Goal: Task Accomplishment & Management: Manage account settings

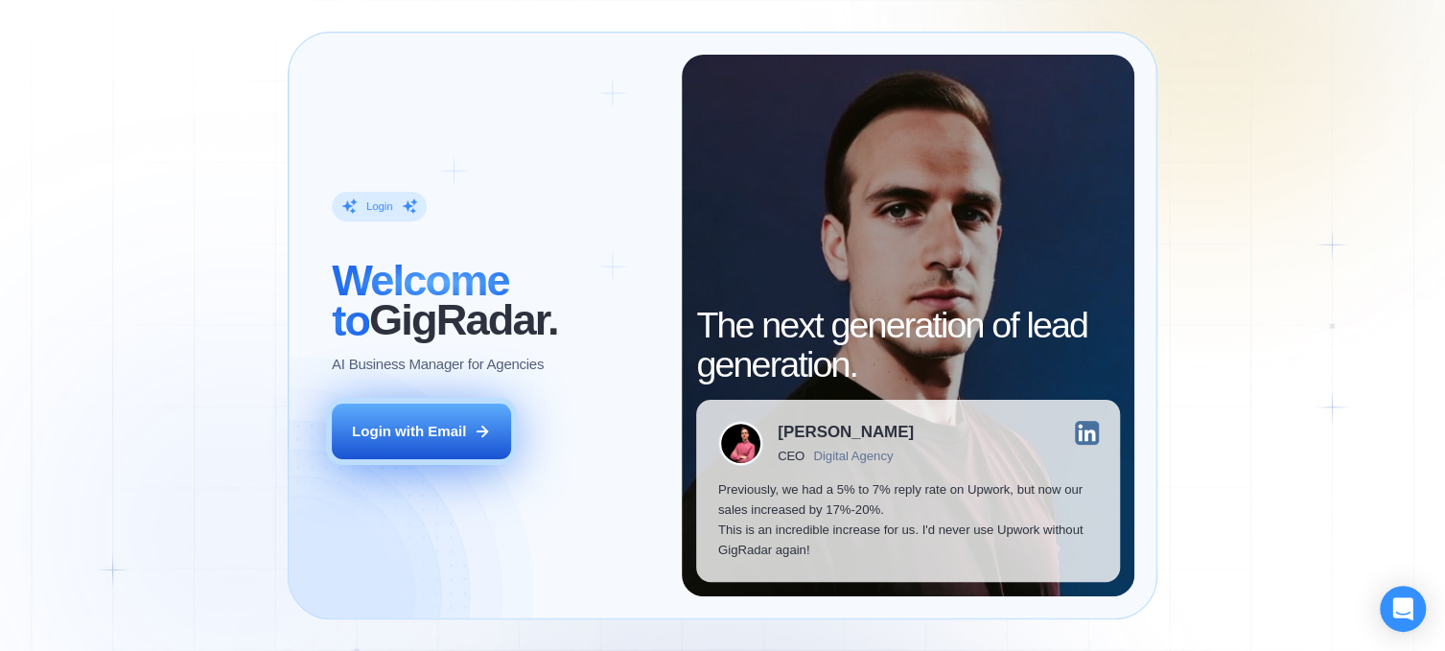
click at [458, 433] on div "Login with Email" at bounding box center [409, 432] width 114 height 20
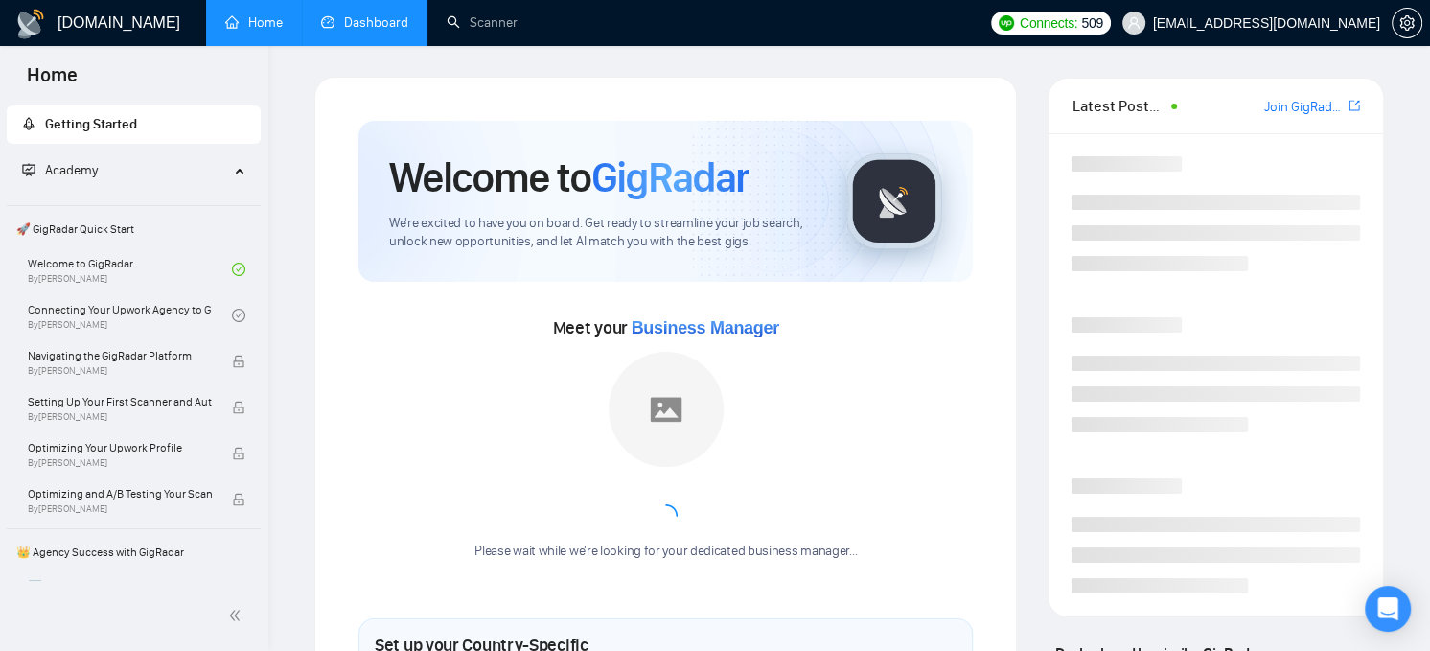
click at [375, 28] on link "Dashboard" at bounding box center [364, 22] width 87 height 16
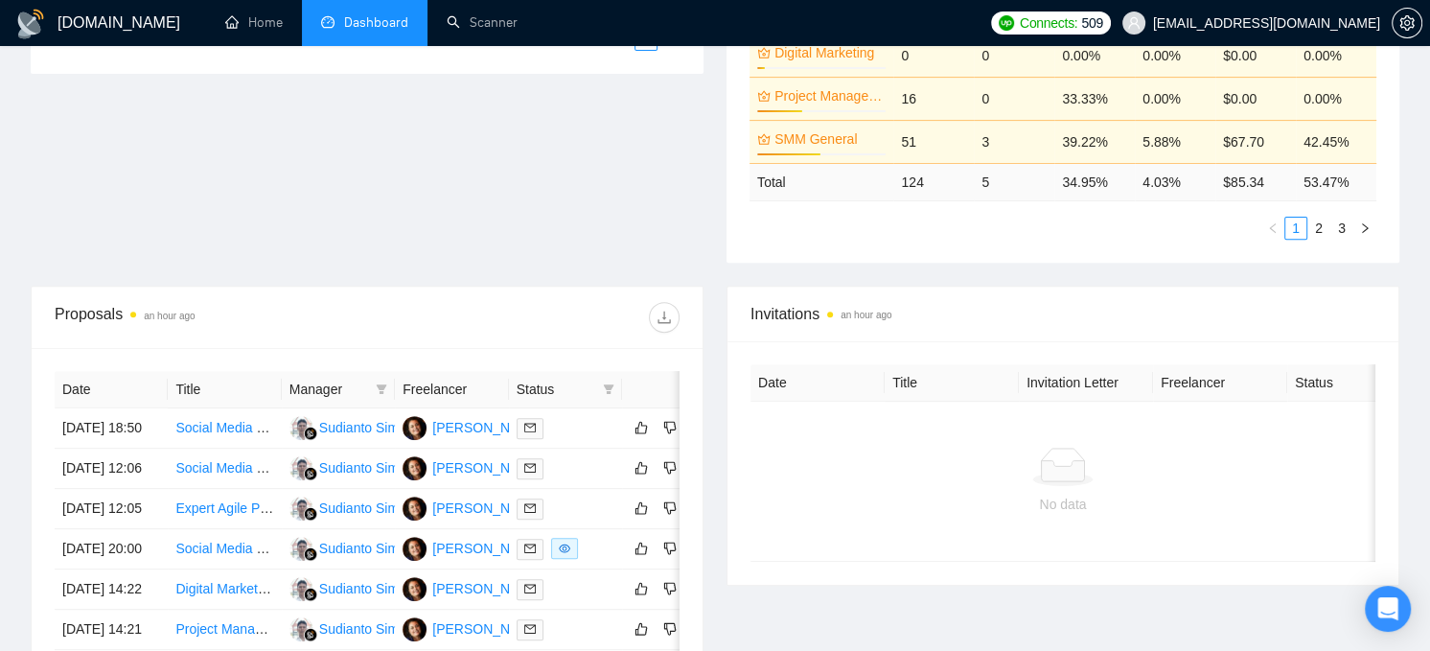
scroll to position [575, 0]
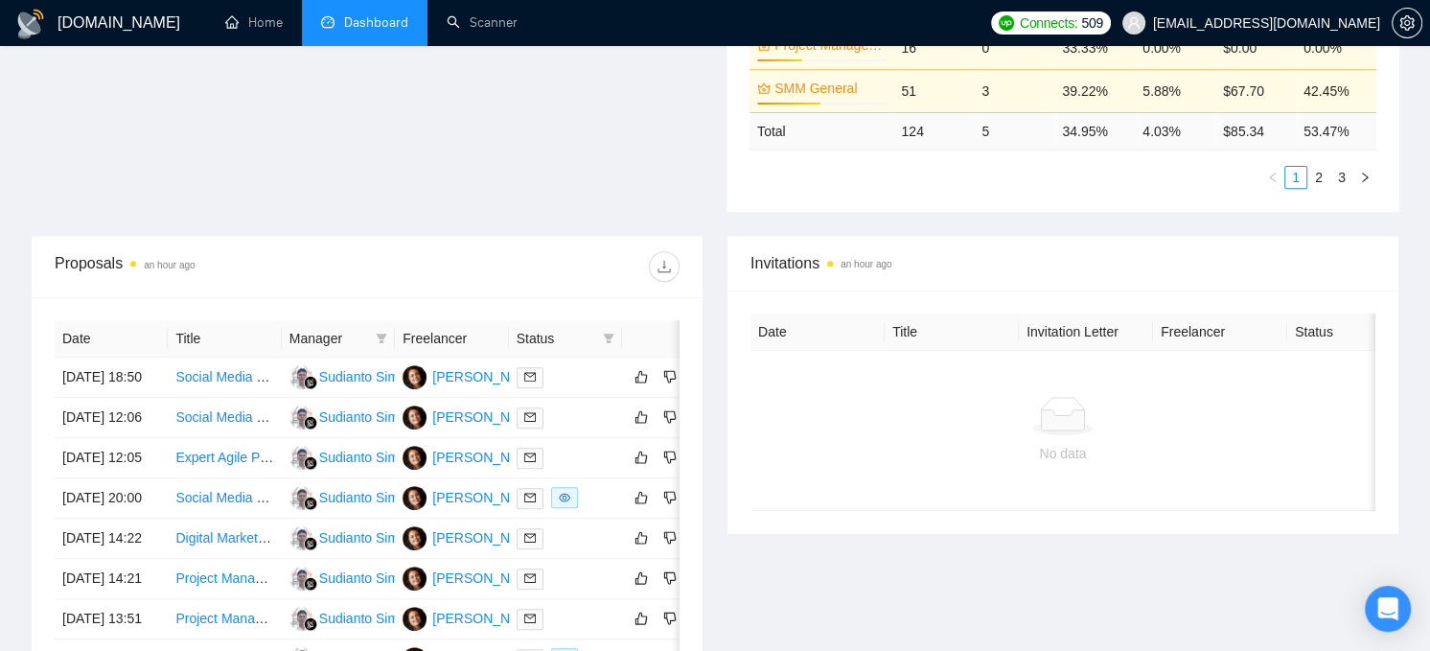
click at [547, 328] on span "Status" at bounding box center [556, 338] width 79 height 21
click at [608, 333] on icon "filter" at bounding box center [609, 339] width 12 height 12
click at [560, 357] on span "Chat" at bounding box center [546, 350] width 36 height 15
drag, startPoint x: 591, startPoint y: 419, endPoint x: 595, endPoint y: 306, distance: 113.2
click at [591, 418] on span "OK" at bounding box center [591, 419] width 19 height 21
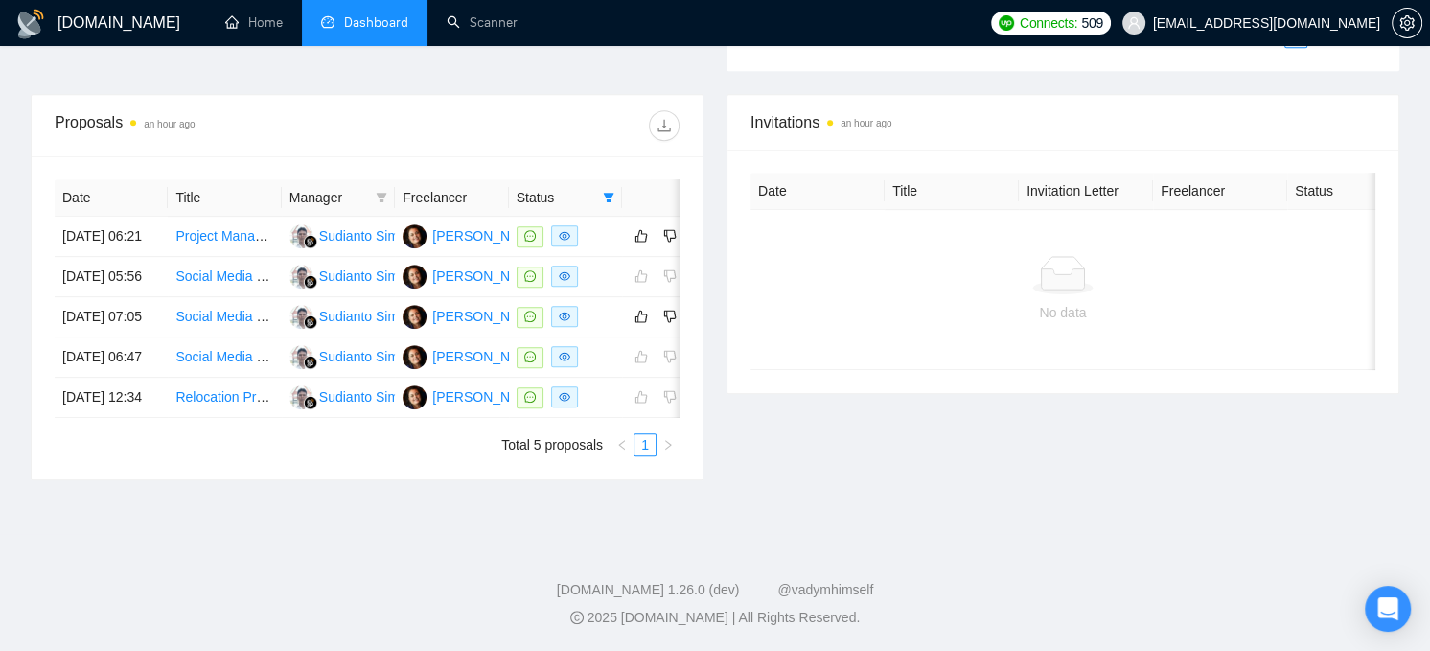
scroll to position [767, 0]
click at [155, 351] on td "[DATE] 06:47" at bounding box center [111, 357] width 113 height 40
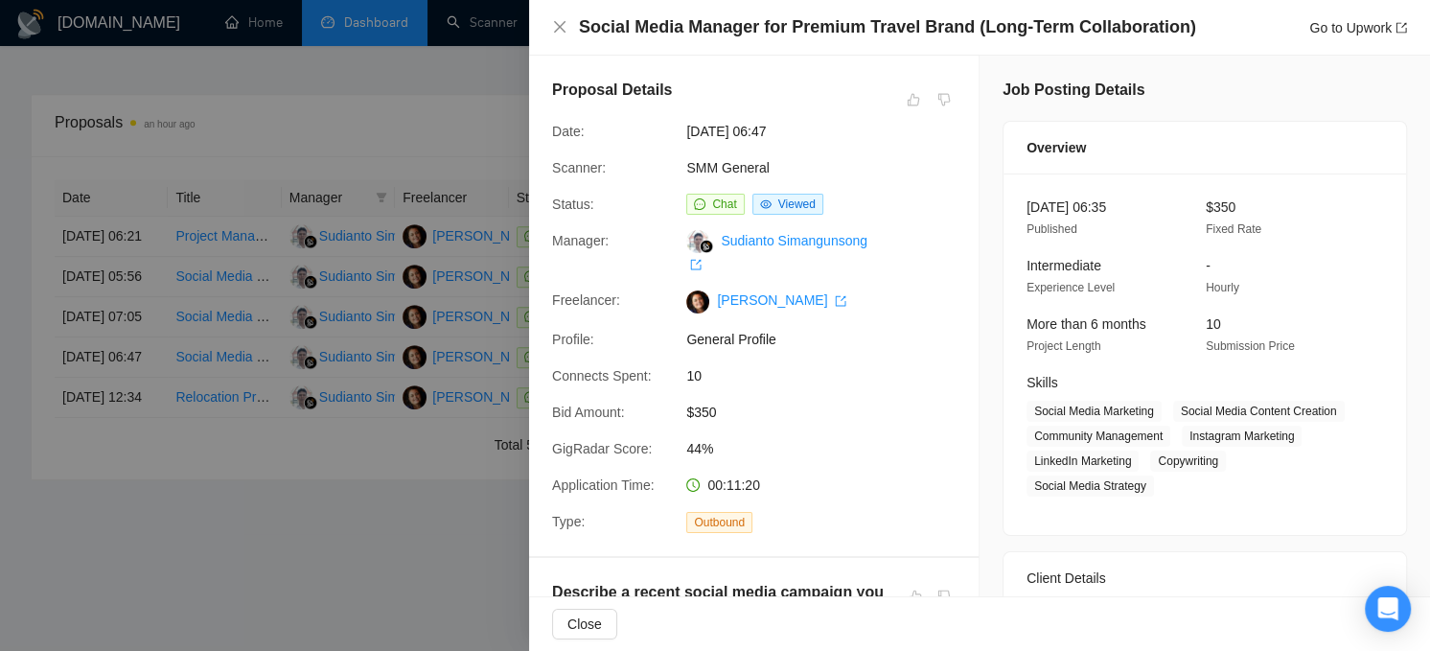
click at [153, 315] on div at bounding box center [715, 325] width 1430 height 651
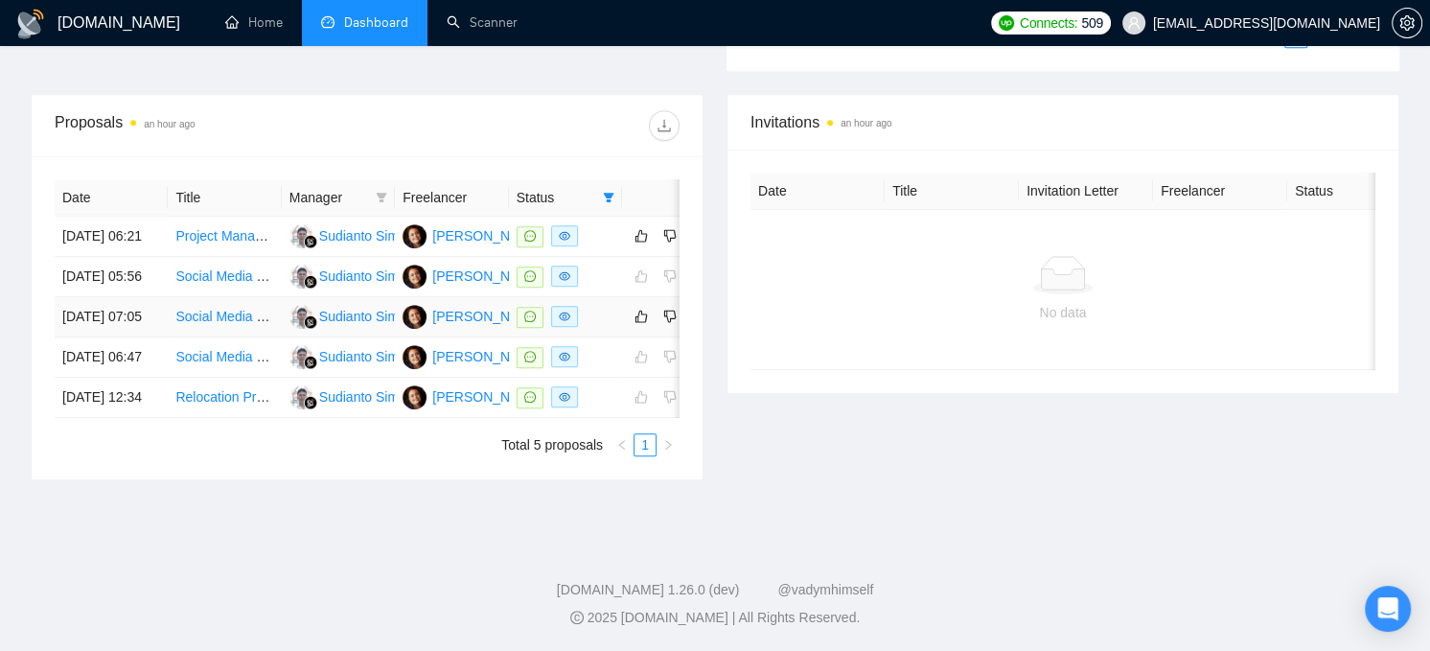
click at [151, 297] on td "[DATE] 07:05" at bounding box center [111, 317] width 113 height 40
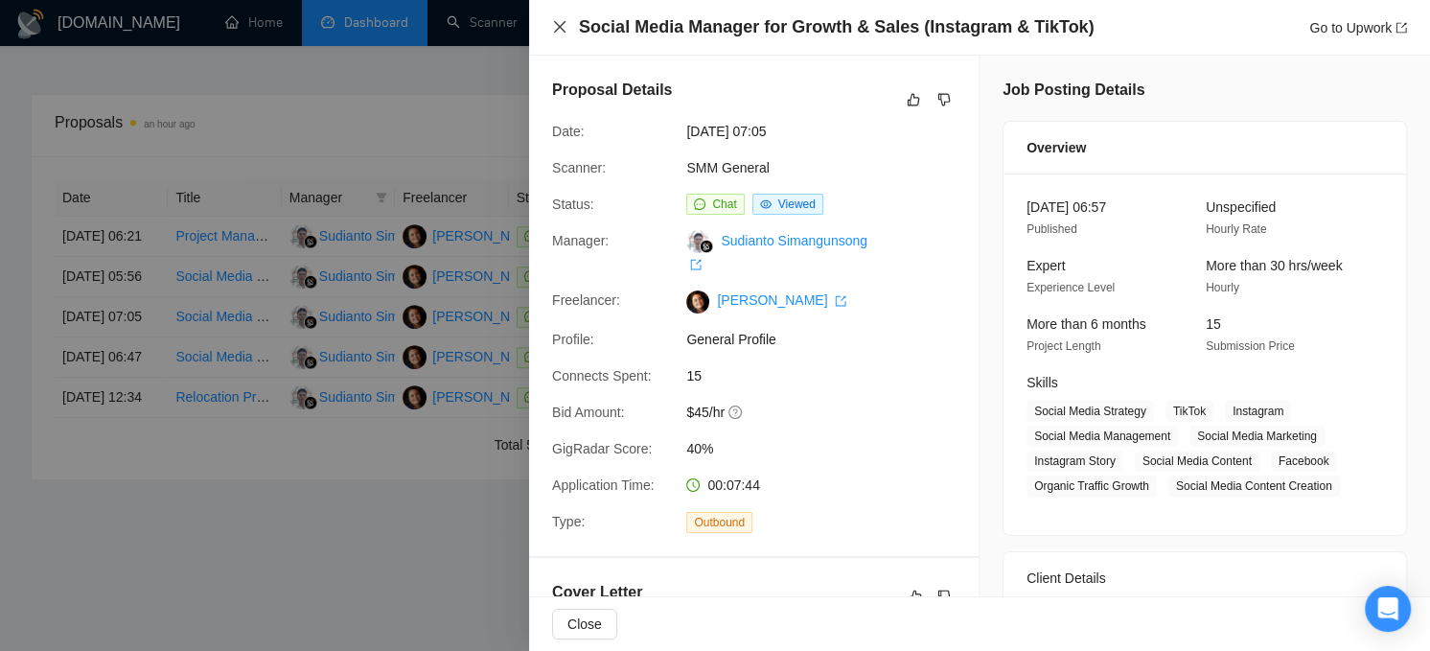
click at [566, 20] on icon "close" at bounding box center [559, 26] width 15 height 15
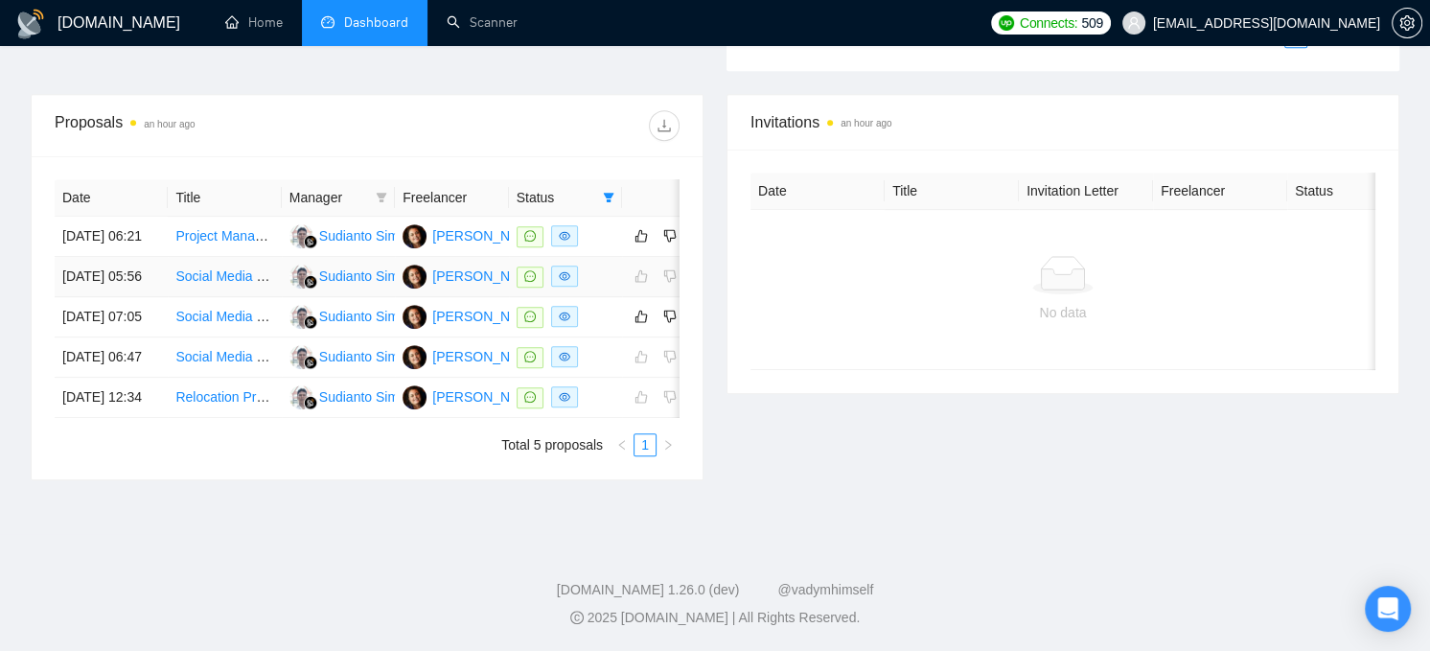
click at [135, 257] on td "[DATE] 05:56" at bounding box center [111, 277] width 113 height 40
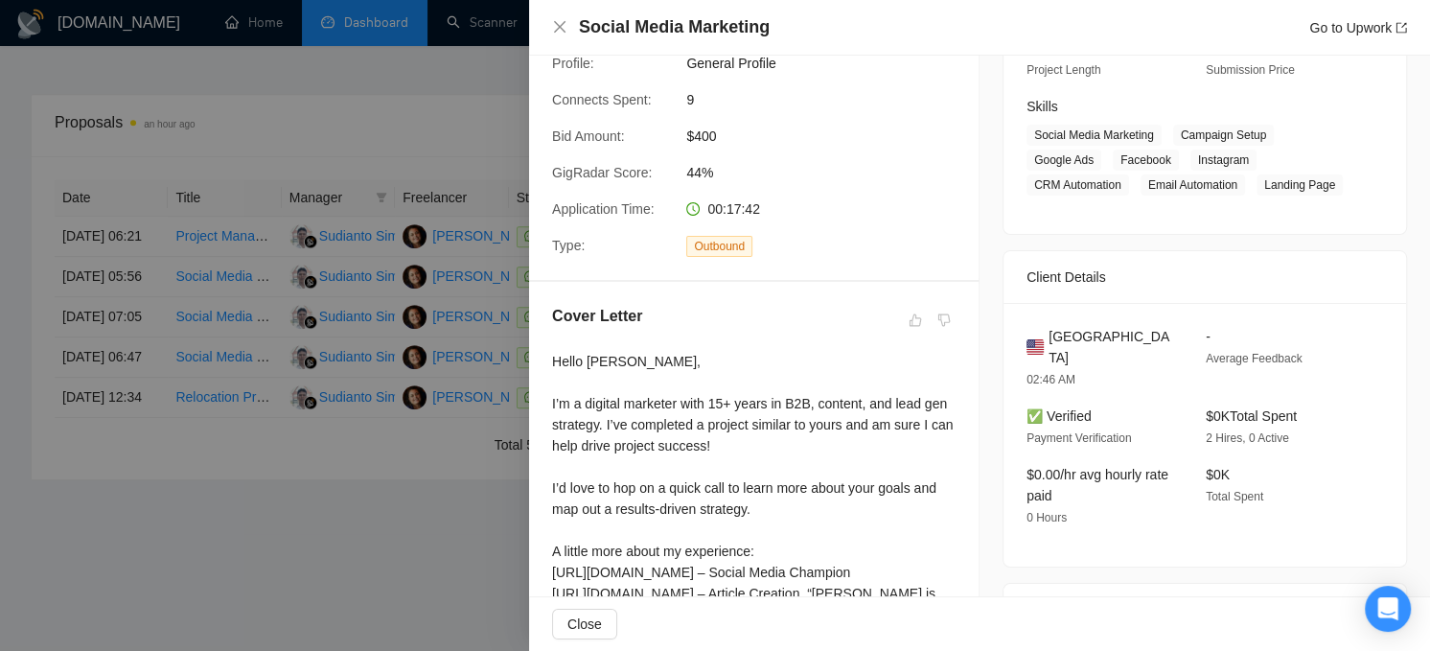
scroll to position [288, 0]
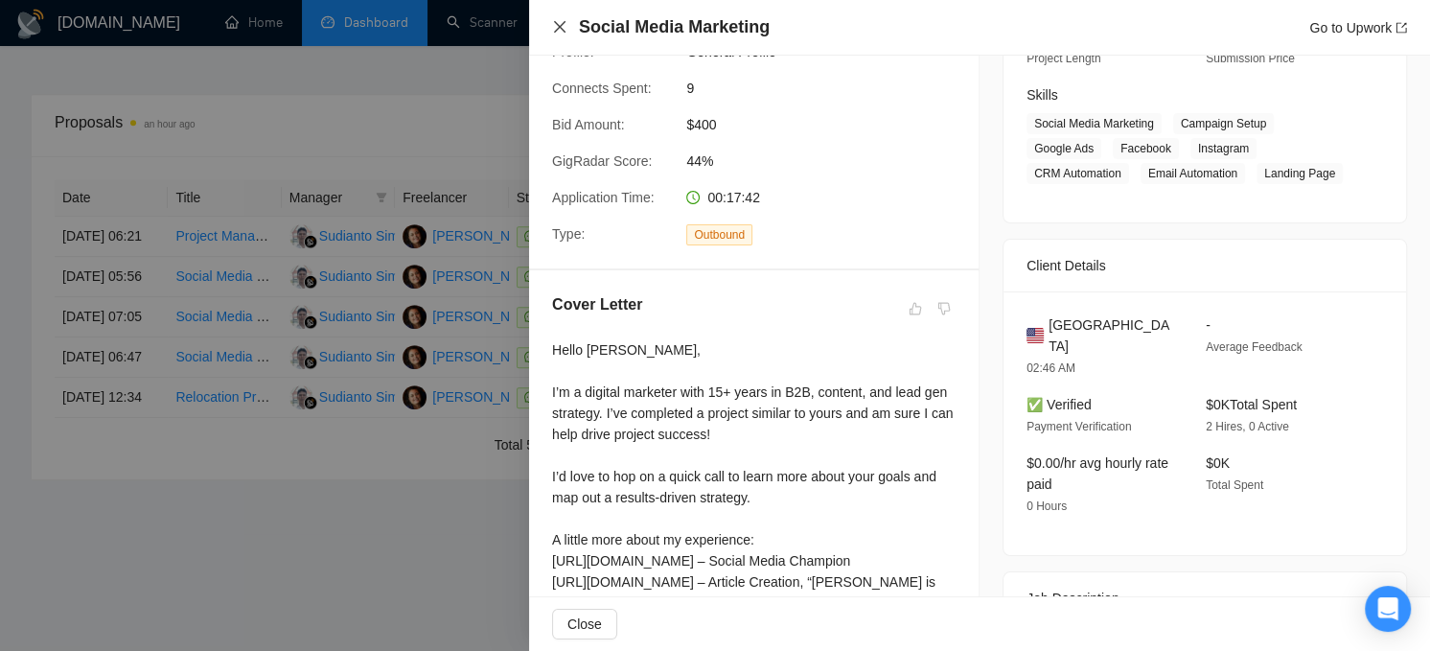
click at [564, 30] on icon "close" at bounding box center [559, 26] width 15 height 15
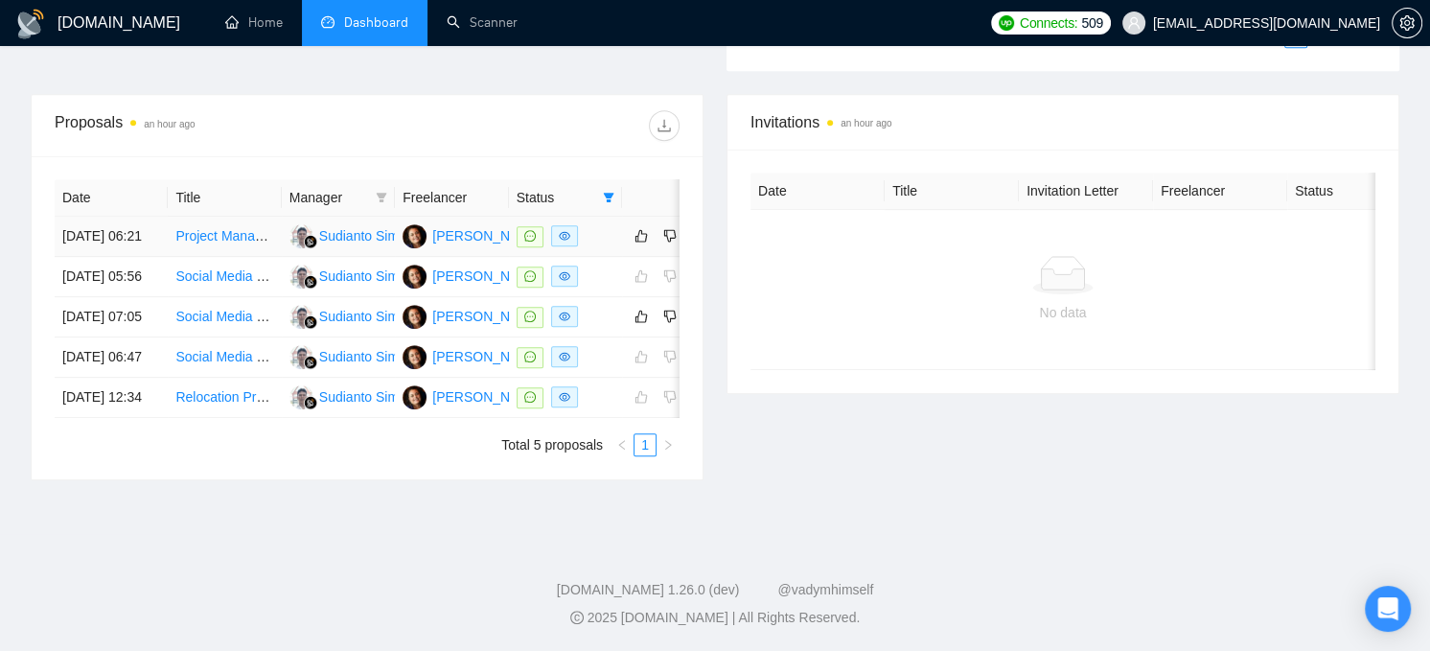
click at [146, 217] on td "[DATE] 06:21" at bounding box center [111, 237] width 113 height 40
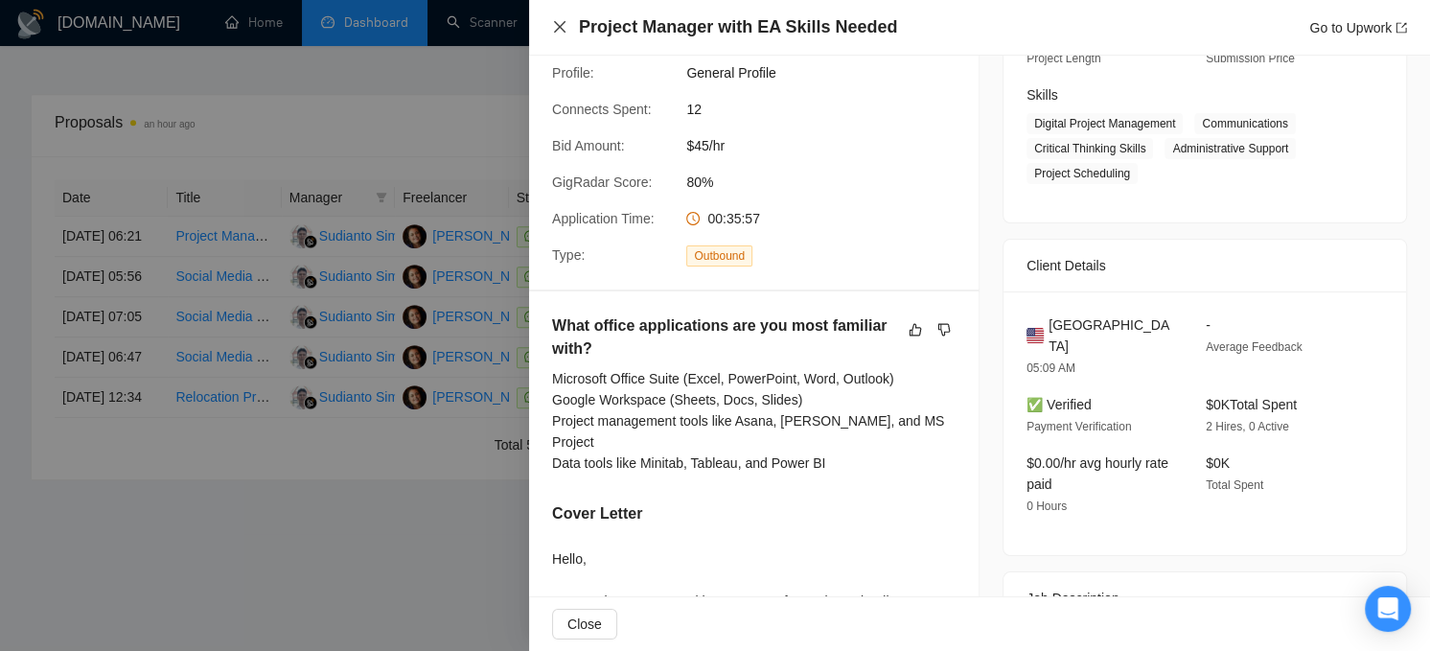
click at [561, 29] on icon "close" at bounding box center [559, 26] width 15 height 15
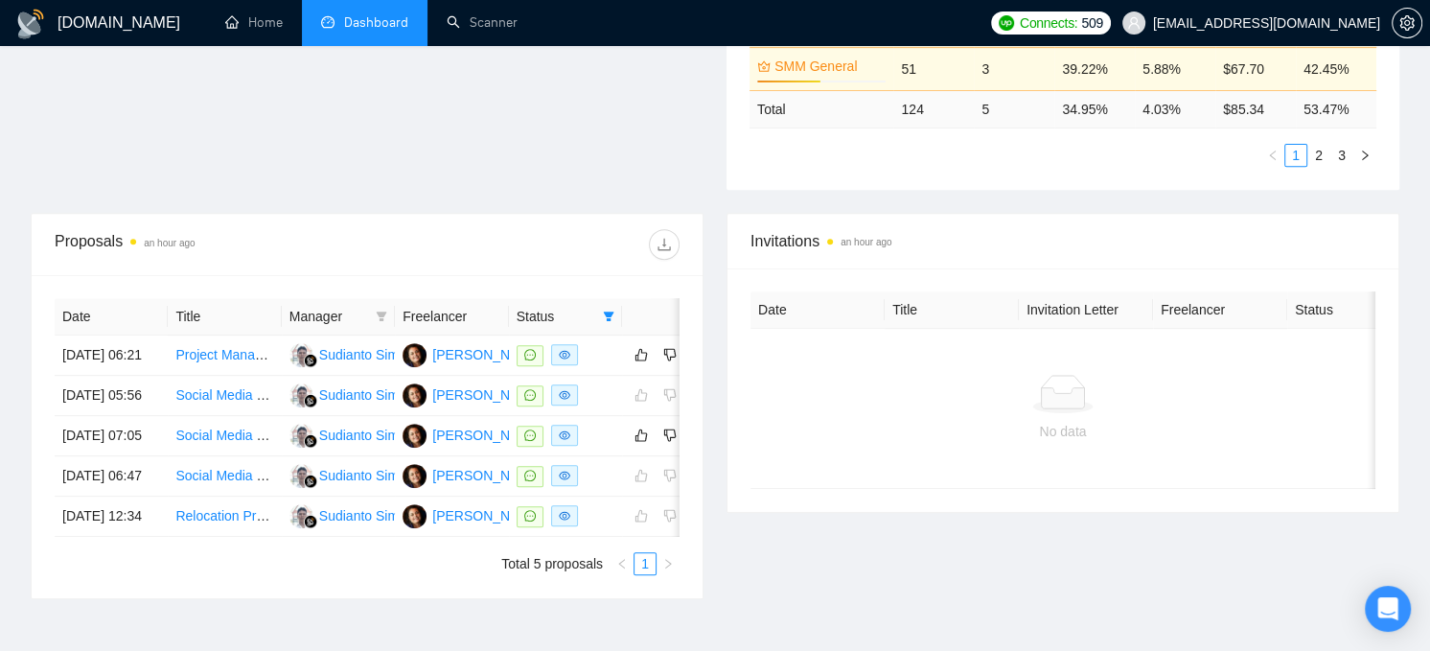
scroll to position [383, 0]
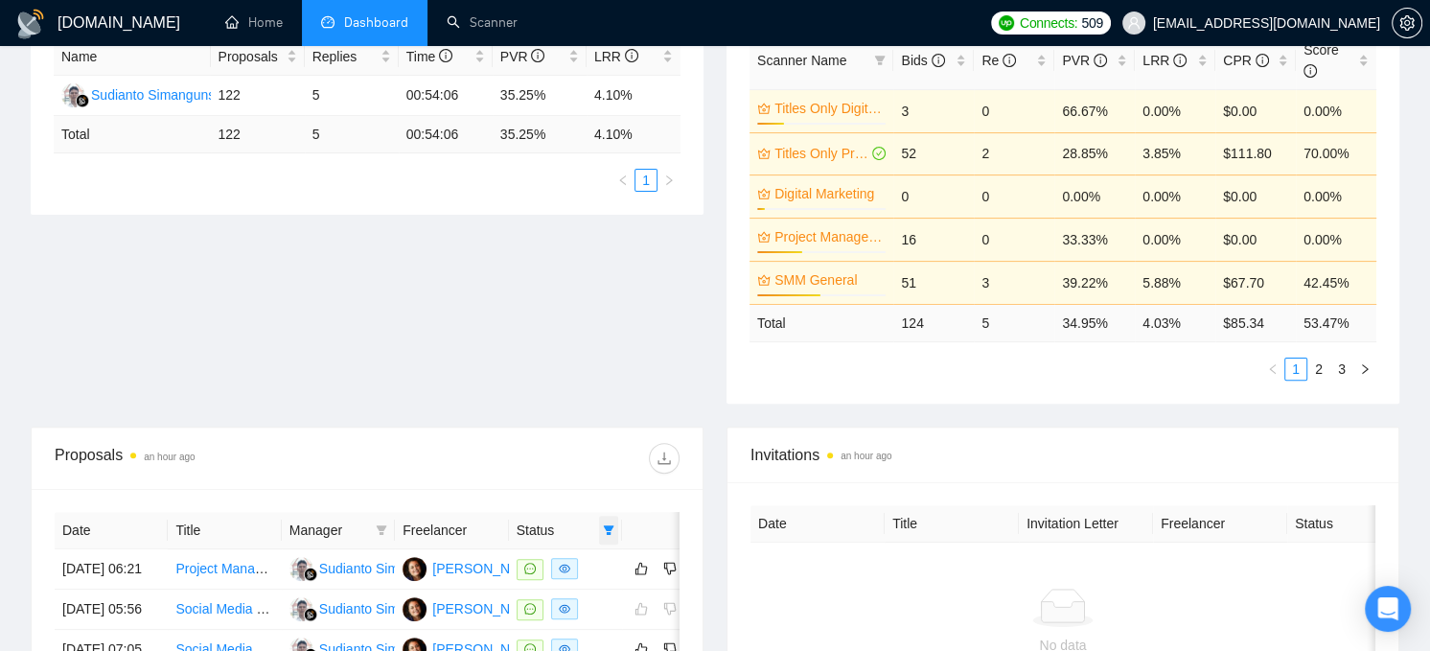
click at [613, 524] on icon "filter" at bounding box center [609, 530] width 12 height 12
click at [545, 618] on span "Reset" at bounding box center [534, 611] width 35 height 21
checkbox input "false"
click at [522, 330] on div "Proposal Sending Stats an hour ago By manager By Freelancer Name Proposals Repl…" at bounding box center [715, 190] width 1392 height 473
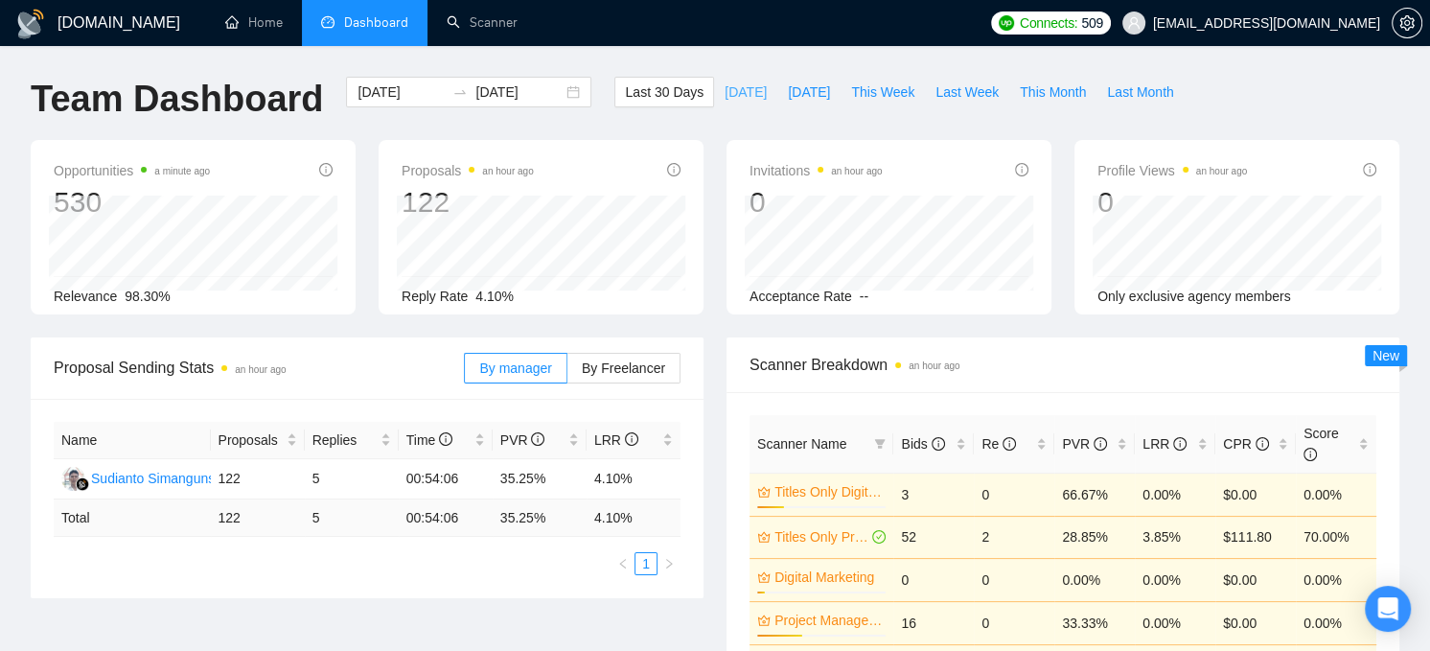
click at [735, 89] on span "[DATE]" at bounding box center [746, 91] width 42 height 21
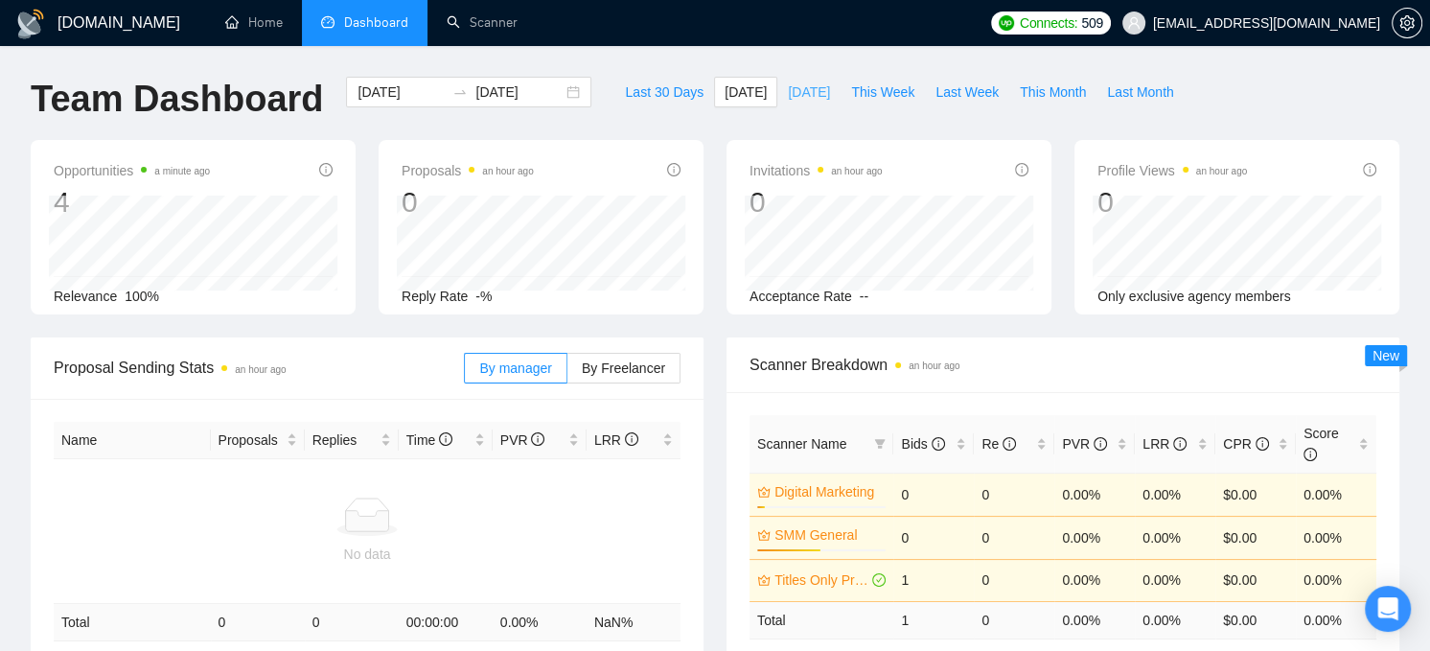
click at [798, 94] on span "[DATE]" at bounding box center [809, 91] width 42 height 21
type input "[DATE]"
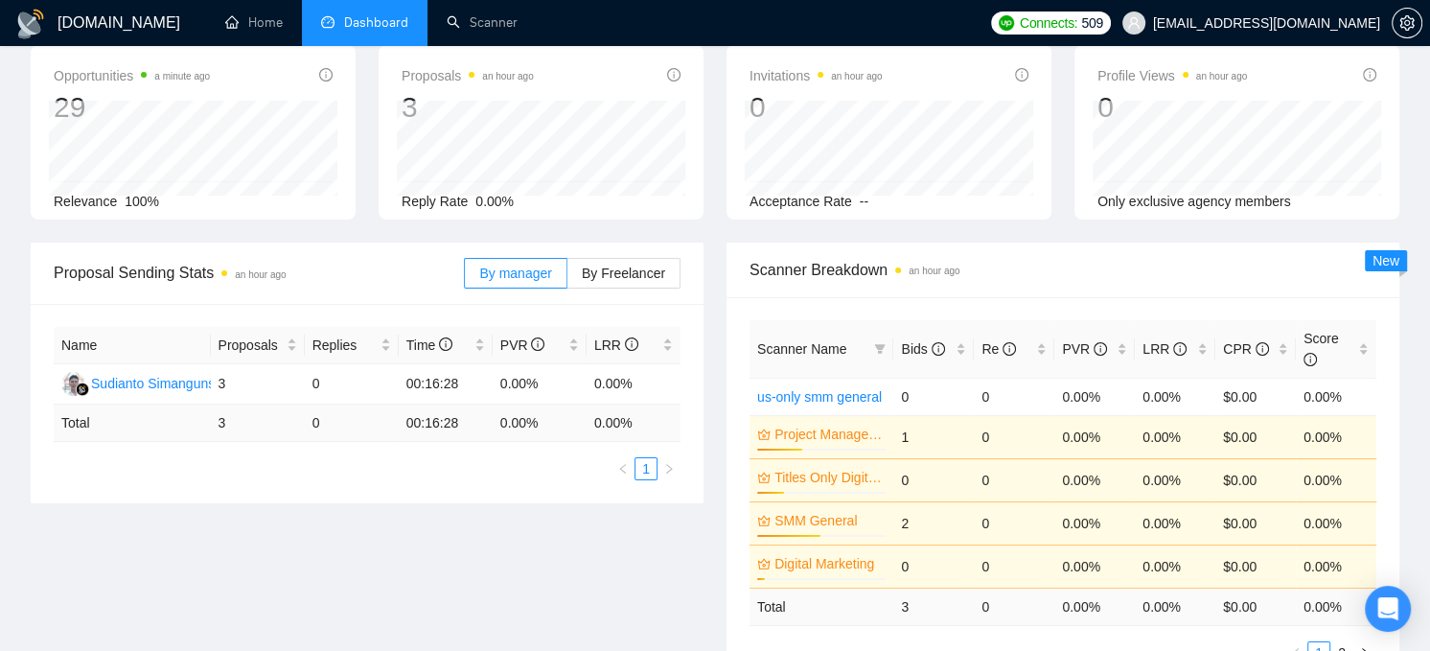
scroll to position [96, 0]
